Goal: Transaction & Acquisition: Purchase product/service

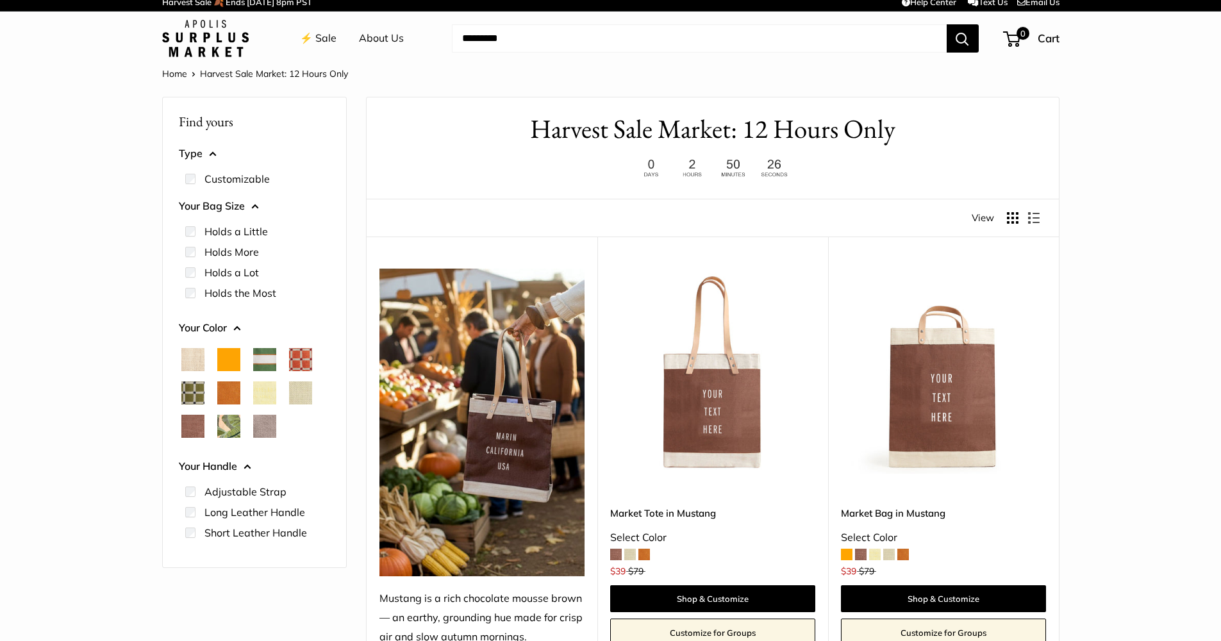
scroll to position [10, 0]
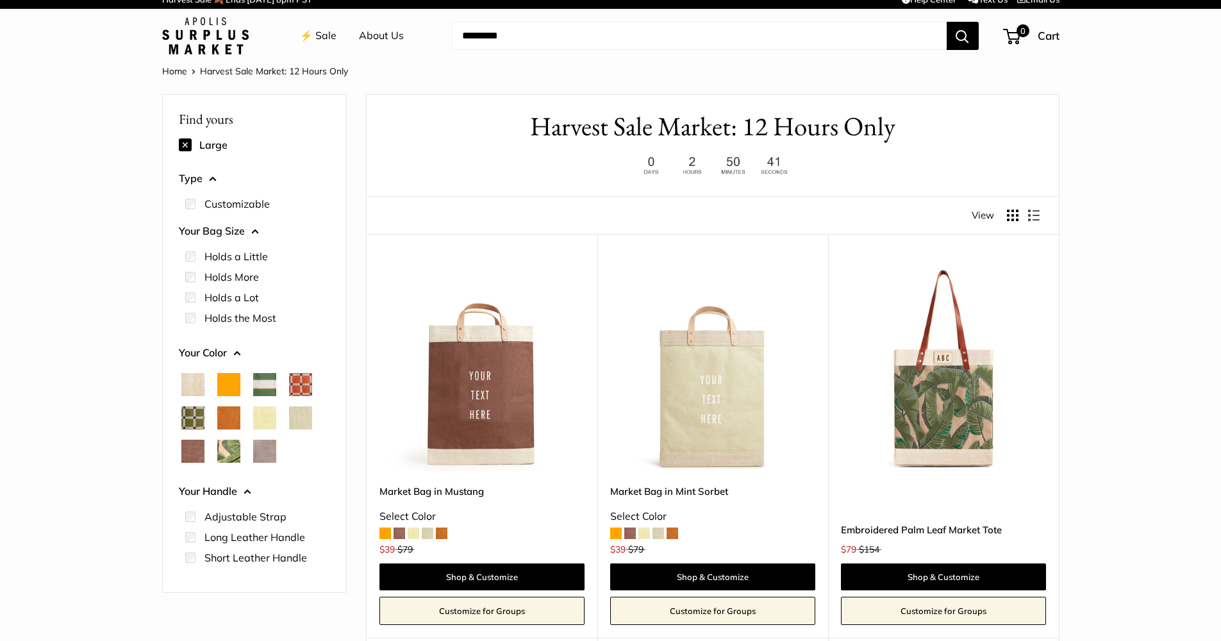
click at [237, 384] on span "Orange" at bounding box center [228, 384] width 23 height 23
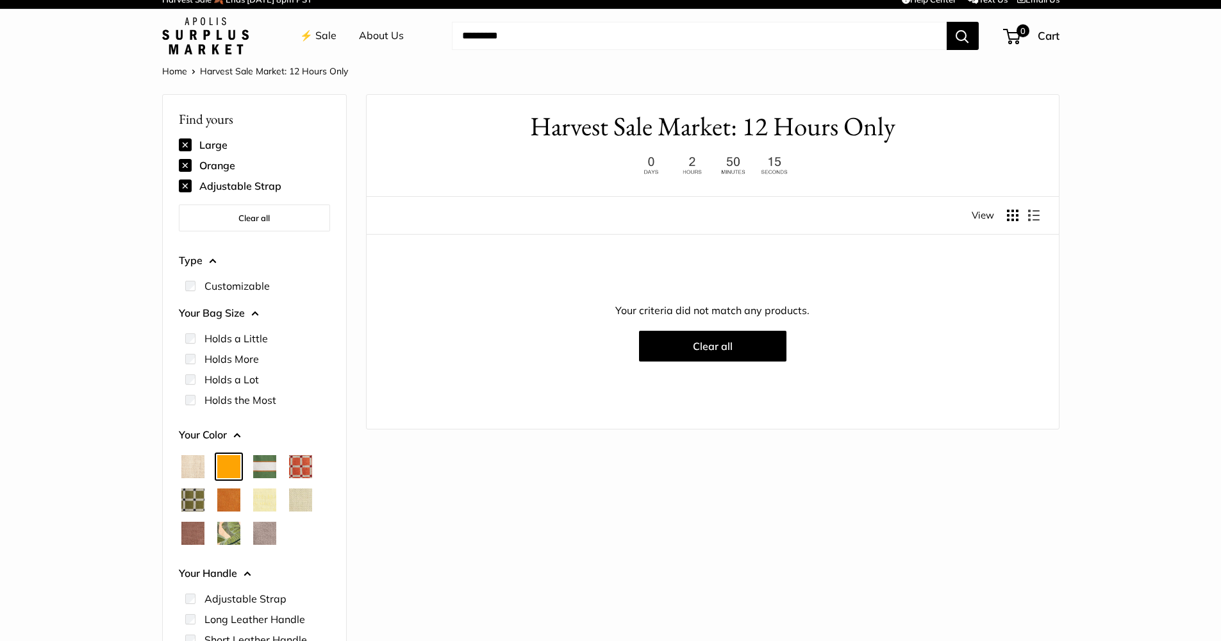
scroll to position [37, 0]
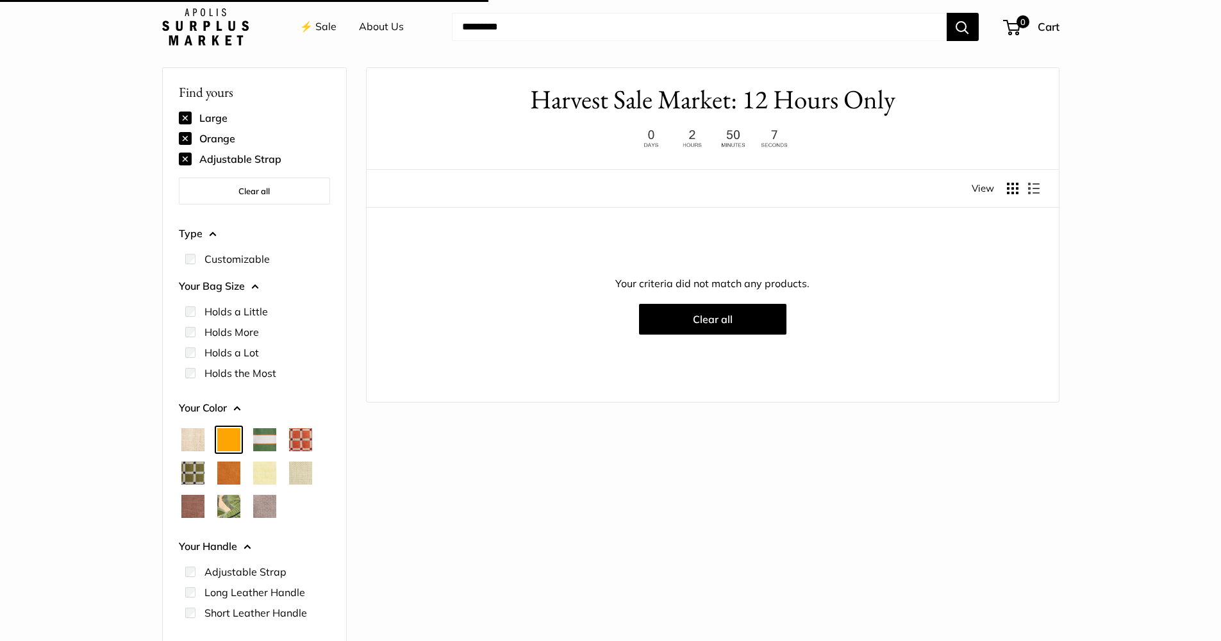
scroll to position [34, 0]
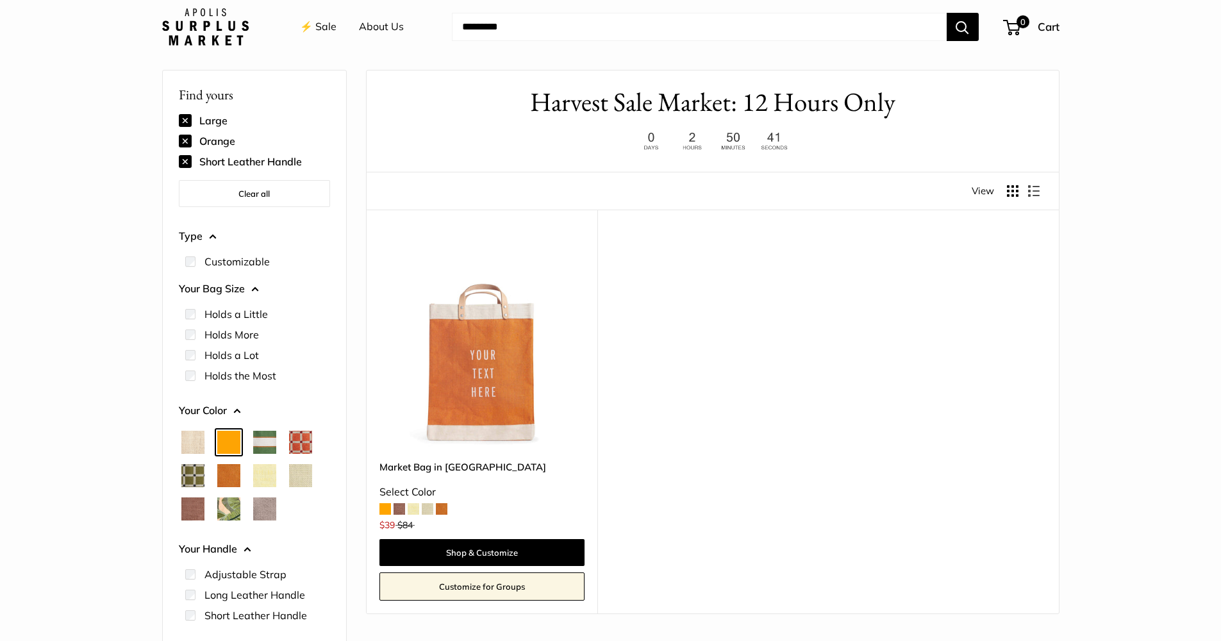
click at [403, 507] on span at bounding box center [400, 509] width 12 height 12
